Goal: Register for event/course

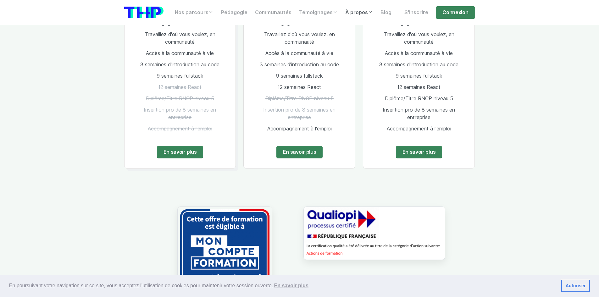
scroll to position [1352, 0]
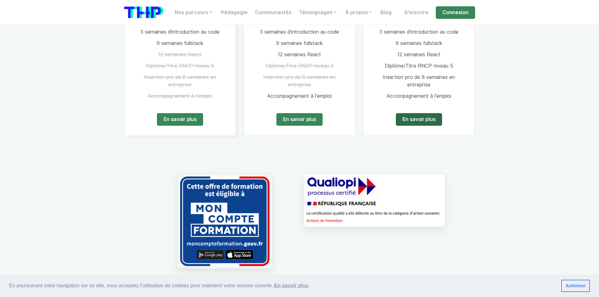
click at [421, 114] on link "En savoir plus" at bounding box center [419, 119] width 47 height 13
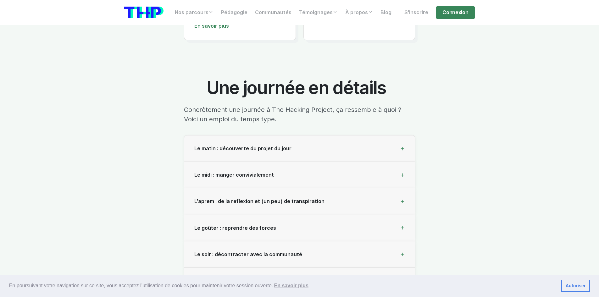
scroll to position [2139, 0]
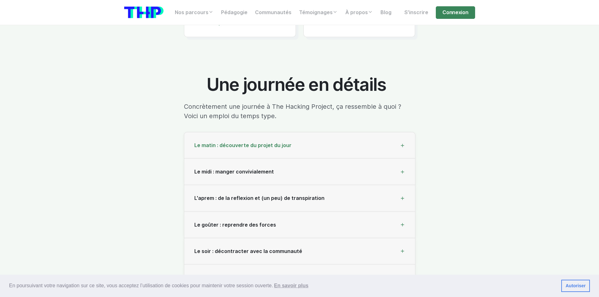
click at [315, 132] on div "Le matin : découverte du projet du jour" at bounding box center [299, 145] width 231 height 26
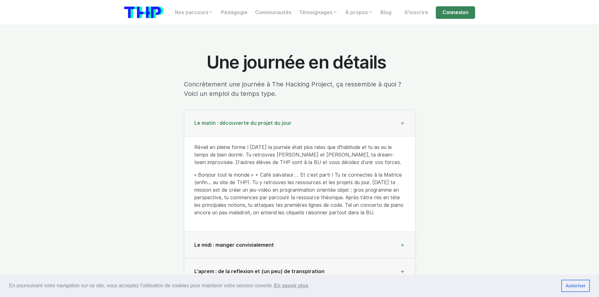
scroll to position [2170, 0]
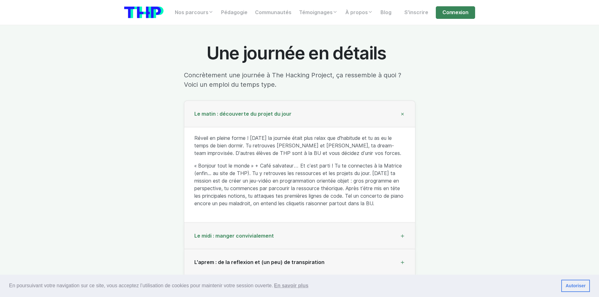
click at [287, 223] on div "Le midi : manger convivialement" at bounding box center [299, 236] width 231 height 26
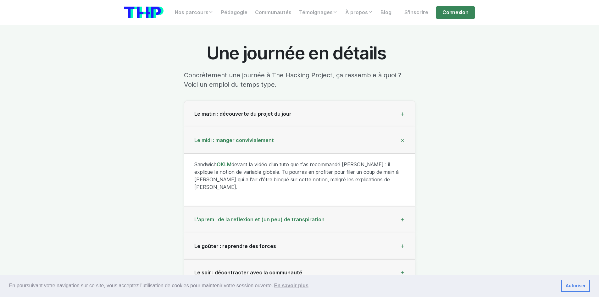
click at [269, 217] on span "L'aprem : de la reflexion et (un peu) de transpiration" at bounding box center [259, 220] width 130 height 6
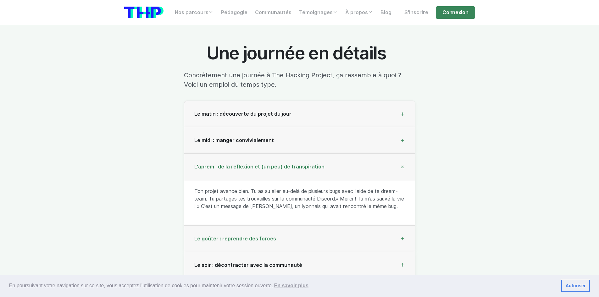
scroll to position [2201, 0]
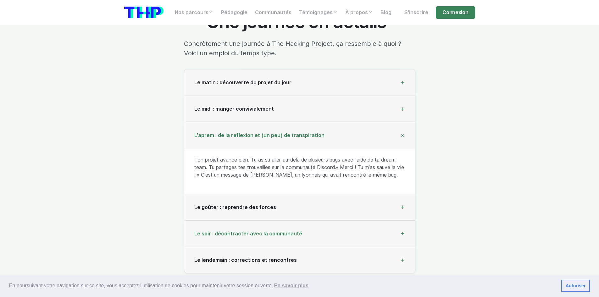
click at [278, 231] on span "Le soir : décontracter avec la communauté" at bounding box center [248, 234] width 108 height 6
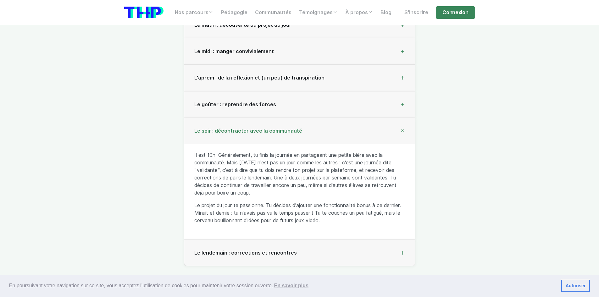
scroll to position [2264, 0]
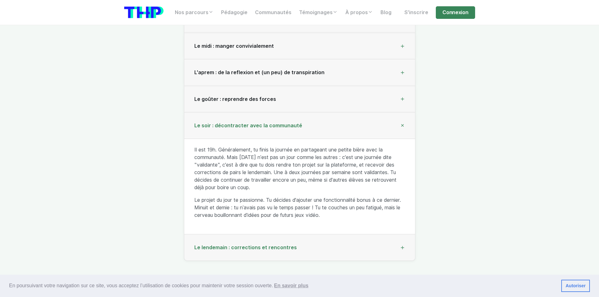
click at [305, 235] on div "Le lendemain : corrections et rencontres" at bounding box center [299, 248] width 231 height 26
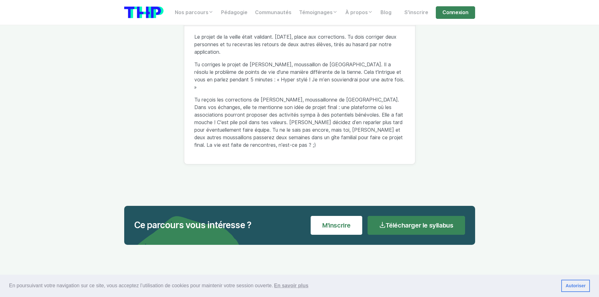
scroll to position [2422, 0]
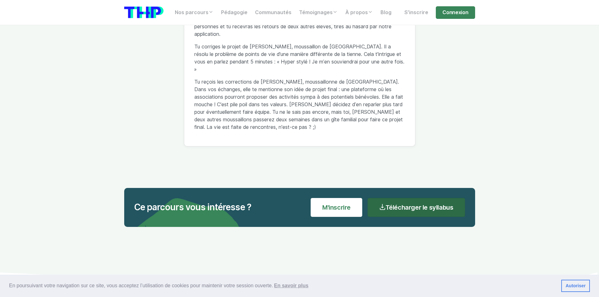
click at [414, 198] on link "Télécharger le syllabus" at bounding box center [416, 207] width 97 height 19
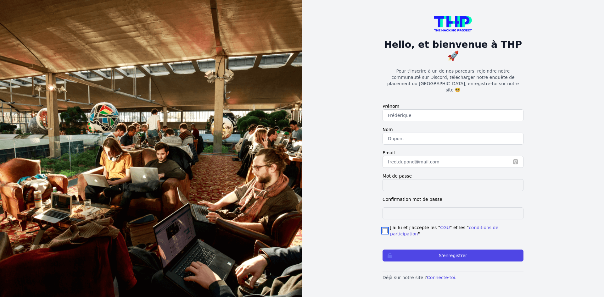
click at [384, 228] on input "checkbox" at bounding box center [384, 230] width 5 height 5
checkbox input "true"
